Goal: Transaction & Acquisition: Purchase product/service

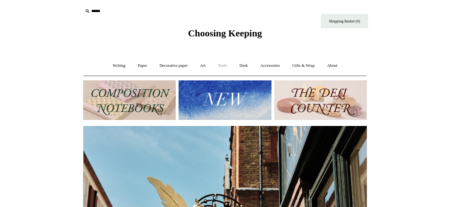
scroll to position [0, 284]
click at [225, 66] on link "Tools +" at bounding box center [223, 65] width 21 height 17
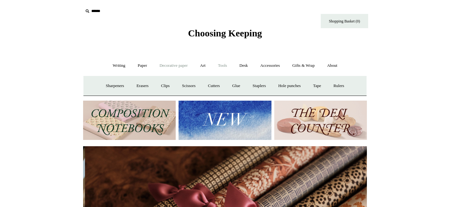
scroll to position [0, 568]
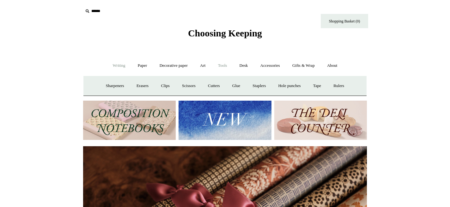
click at [120, 65] on link "Writing +" at bounding box center [119, 65] width 24 height 17
click at [139, 65] on link "Paper +" at bounding box center [142, 65] width 21 height 17
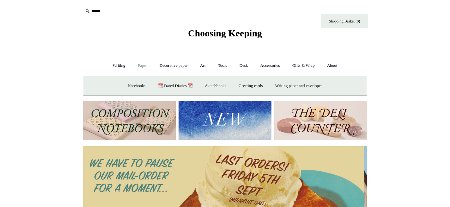
scroll to position [0, 0]
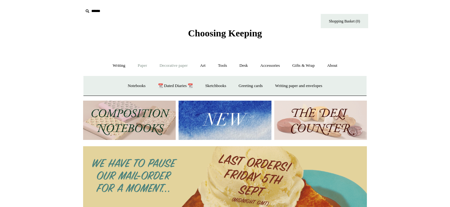
click at [174, 66] on link "Decorative paper +" at bounding box center [174, 65] width 40 height 17
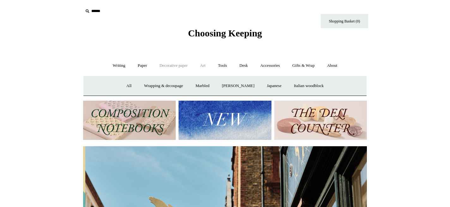
scroll to position [0, 284]
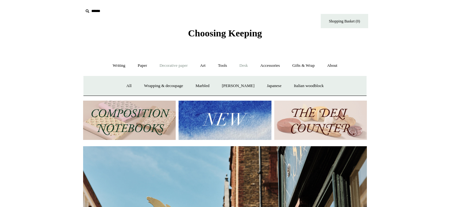
click at [244, 64] on link "Desk +" at bounding box center [244, 65] width 20 height 17
click at [275, 64] on link "Accessories +" at bounding box center [270, 65] width 31 height 17
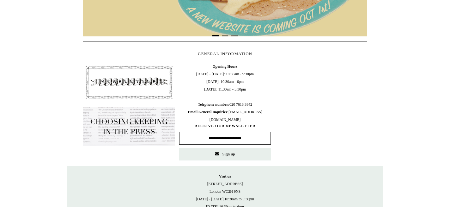
scroll to position [0, 0]
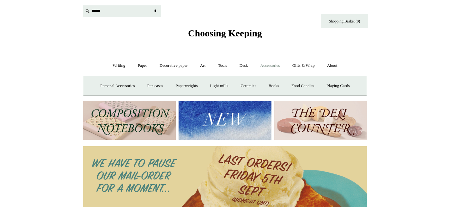
click at [100, 11] on input "text" at bounding box center [122, 11] width 78 height 12
type input "***"
click at [152, 5] on input "*" at bounding box center [155, 10] width 6 height 11
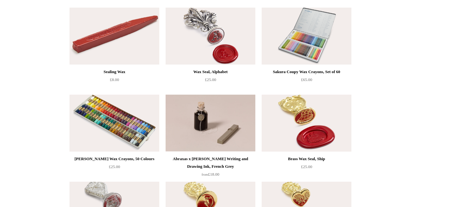
scroll to position [127, 0]
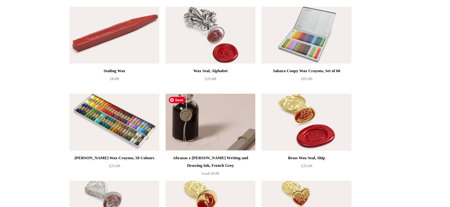
click at [228, 121] on img at bounding box center [211, 122] width 90 height 57
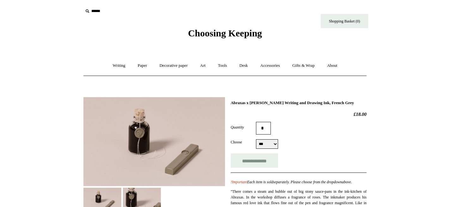
select select "***"
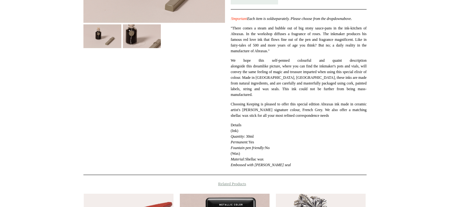
scroll to position [164, 0]
